Goal: Browse casually

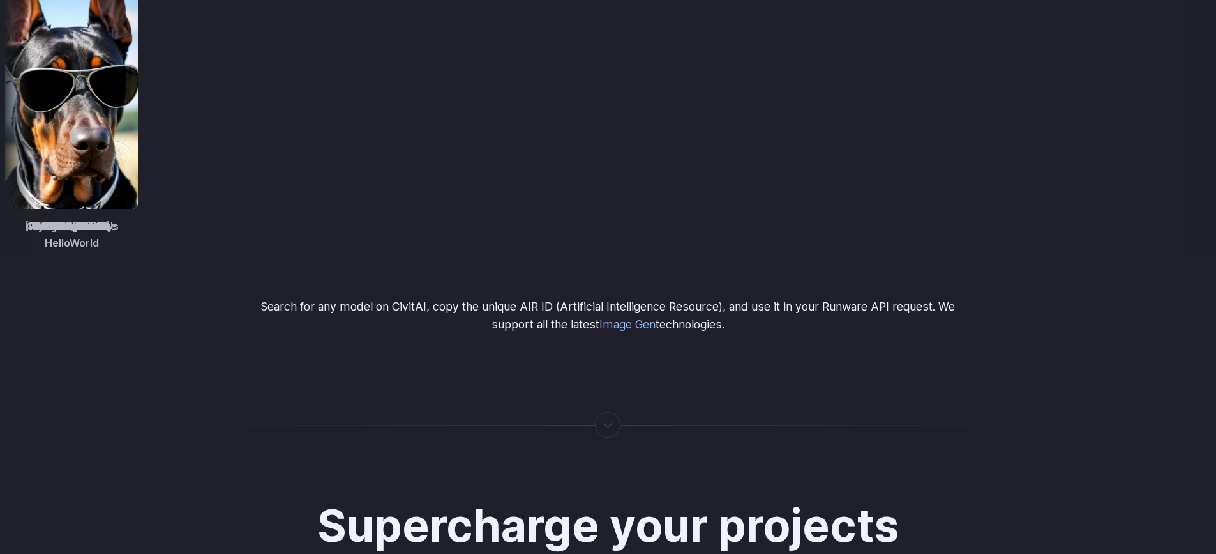
scroll to position [1762, 0]
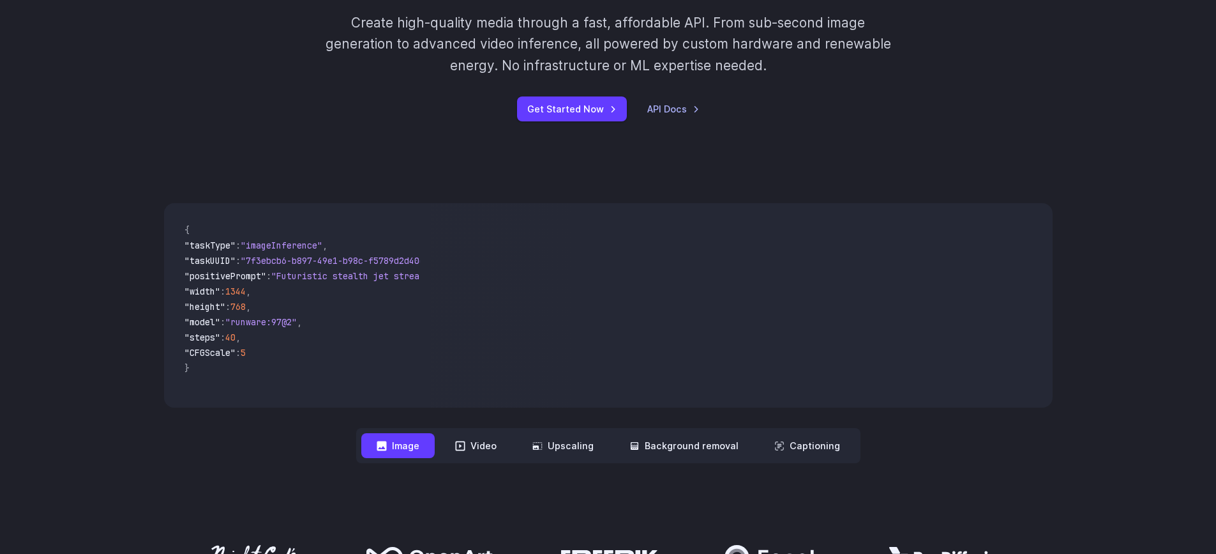
scroll to position [534, 0]
